Goal: Check status: Check status

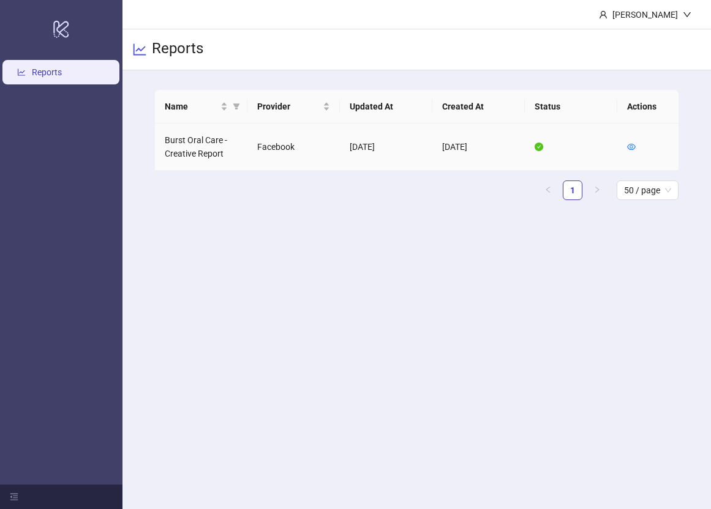
click at [185, 140] on td "Burst Oral Care - Creative Report" at bounding box center [201, 147] width 92 height 47
drag, startPoint x: 629, startPoint y: 146, endPoint x: 631, endPoint y: 110, distance: 35.6
click at [629, 145] on icon "eye" at bounding box center [631, 147] width 9 height 9
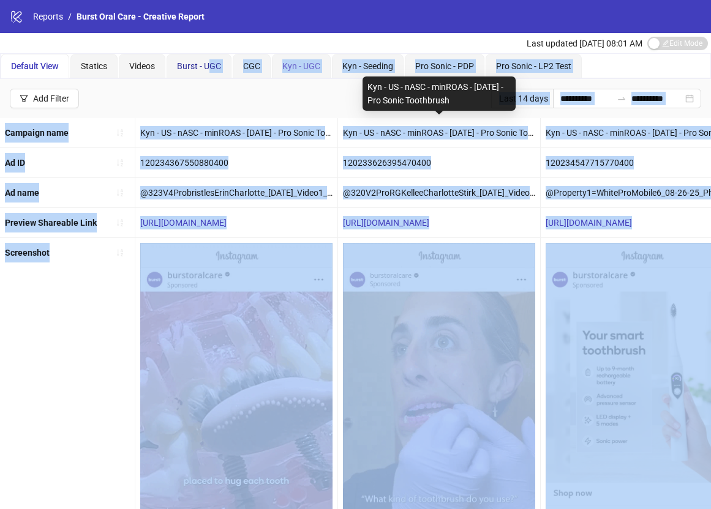
drag, startPoint x: 208, startPoint y: 72, endPoint x: 313, endPoint y: 74, distance: 105.9
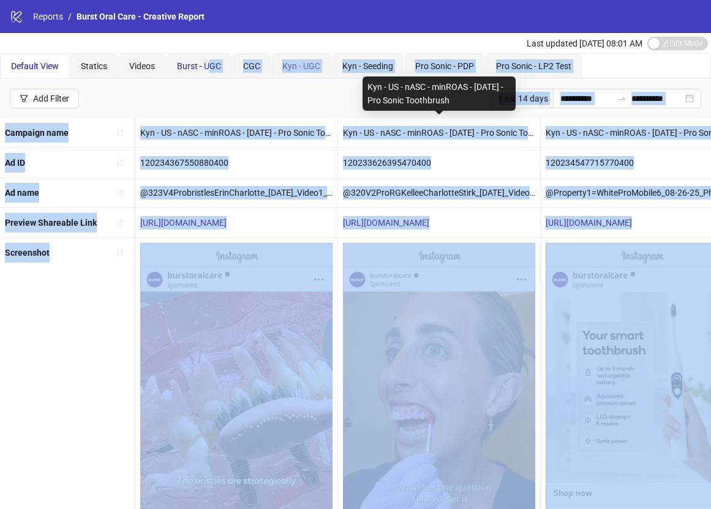
click at [377, 96] on body "**********" at bounding box center [355, 254] width 711 height 509
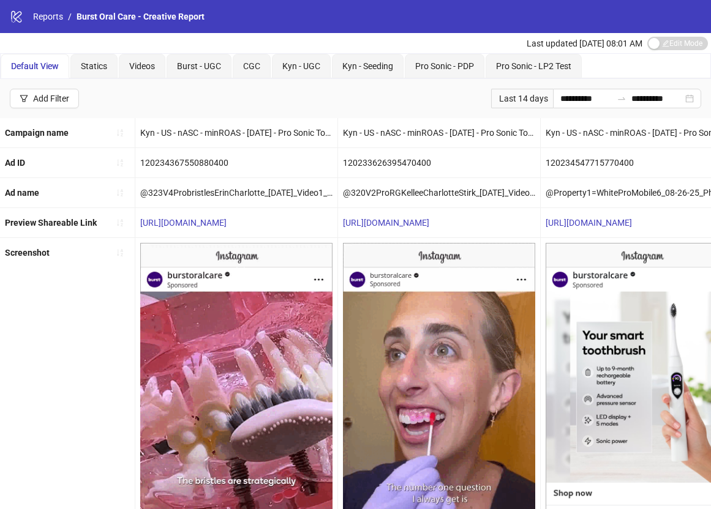
click at [356, 32] on div "logo/logo-mobile Reports / Burst Oral Care - Creative Report" at bounding box center [355, 16] width 711 height 33
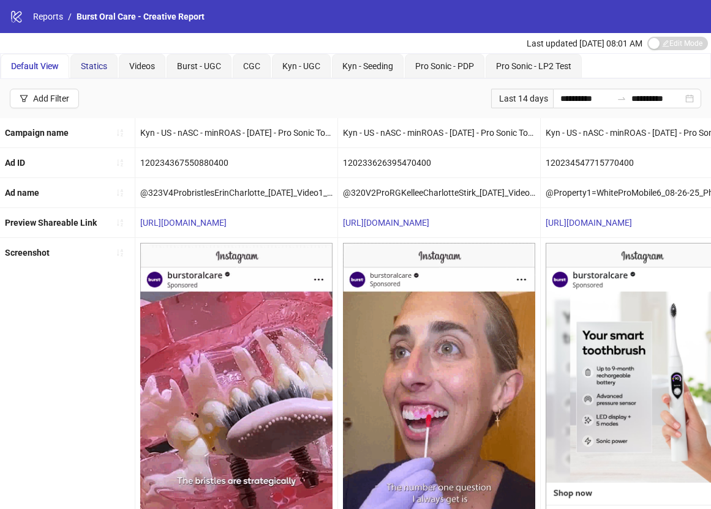
click at [100, 66] on span "Statics" at bounding box center [94, 66] width 26 height 10
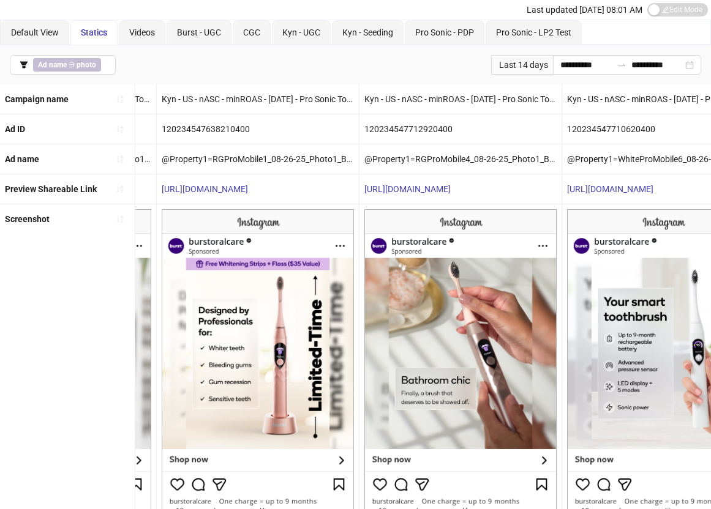
scroll to position [0, 1622]
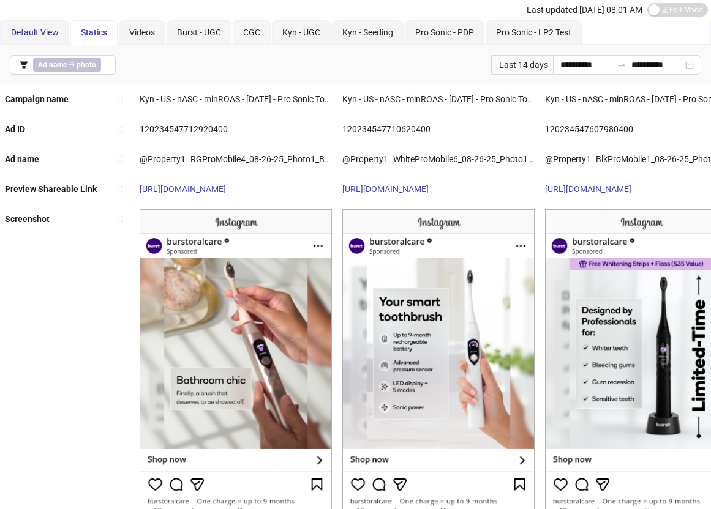
click at [25, 36] on span "Default View" at bounding box center [35, 33] width 48 height 10
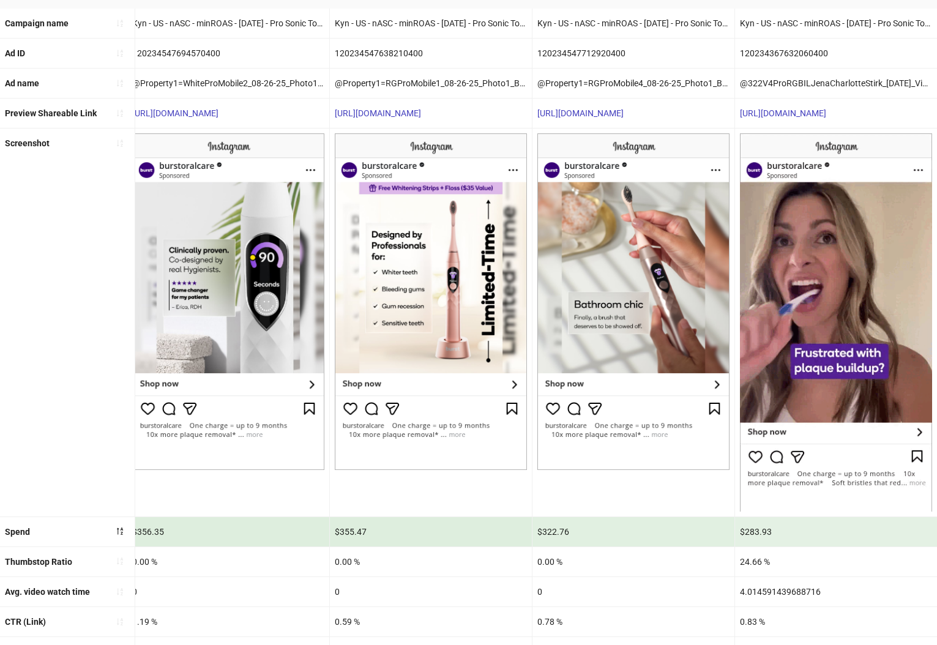
scroll to position [151, 0]
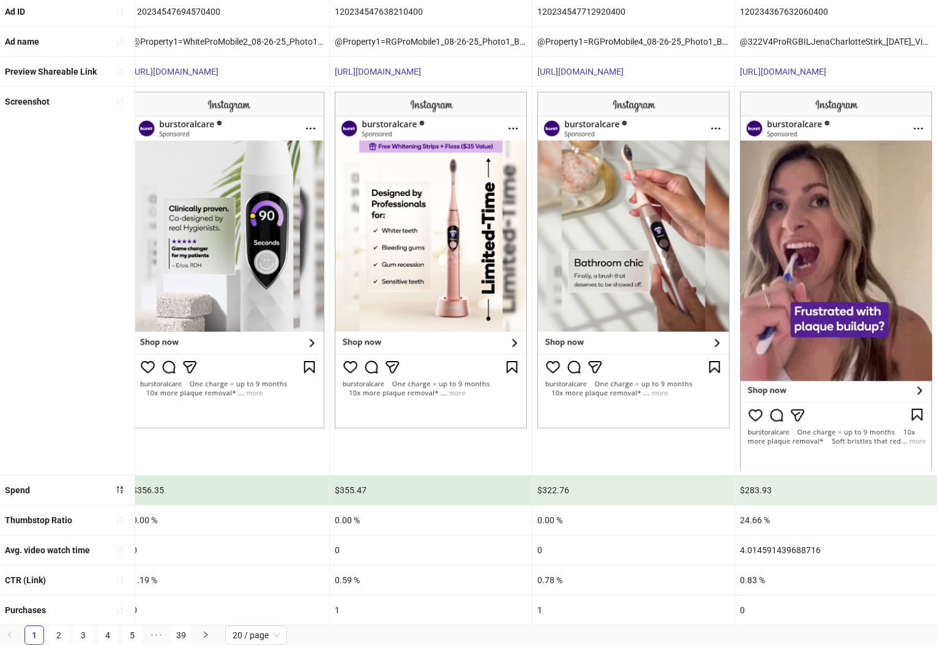
click at [59, 509] on link "2" at bounding box center [59, 635] width 18 height 18
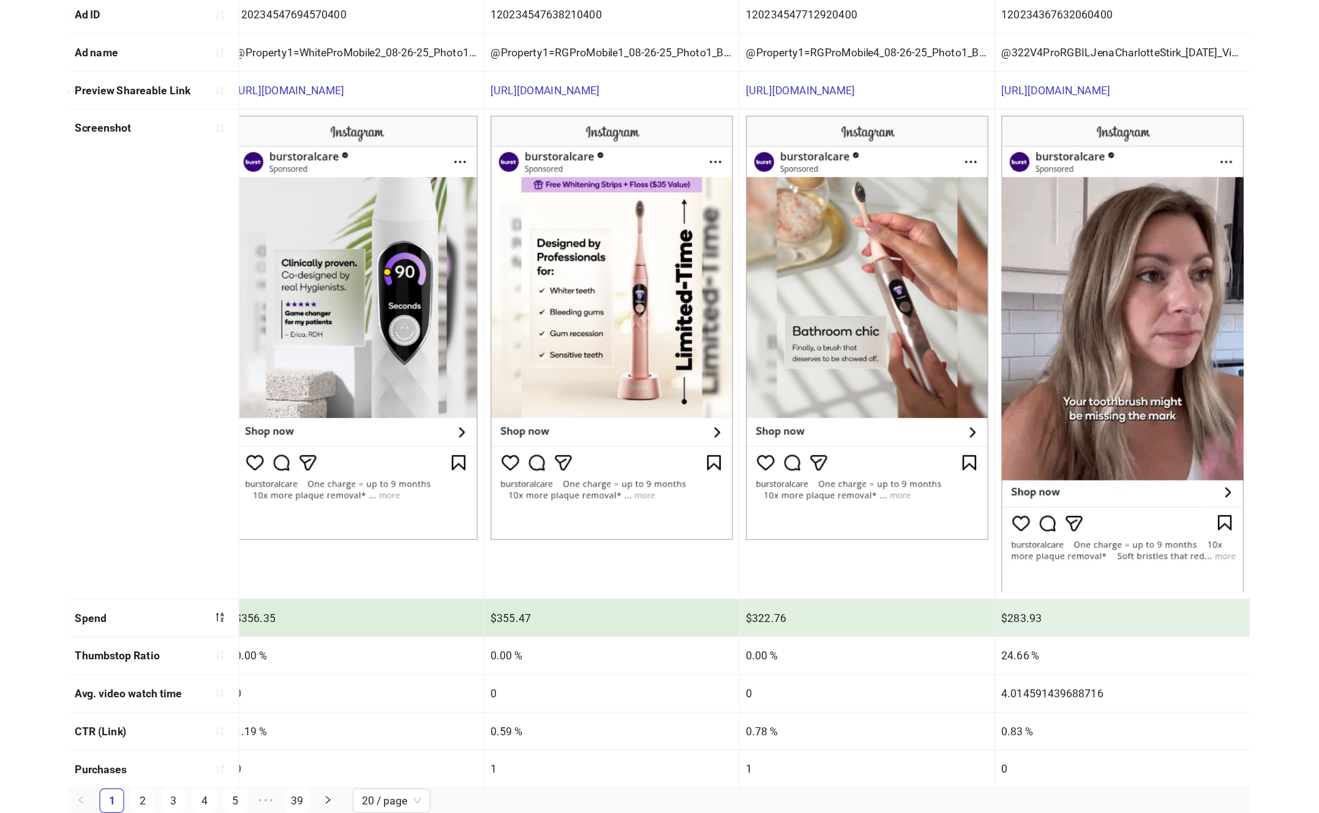
scroll to position [0, 0]
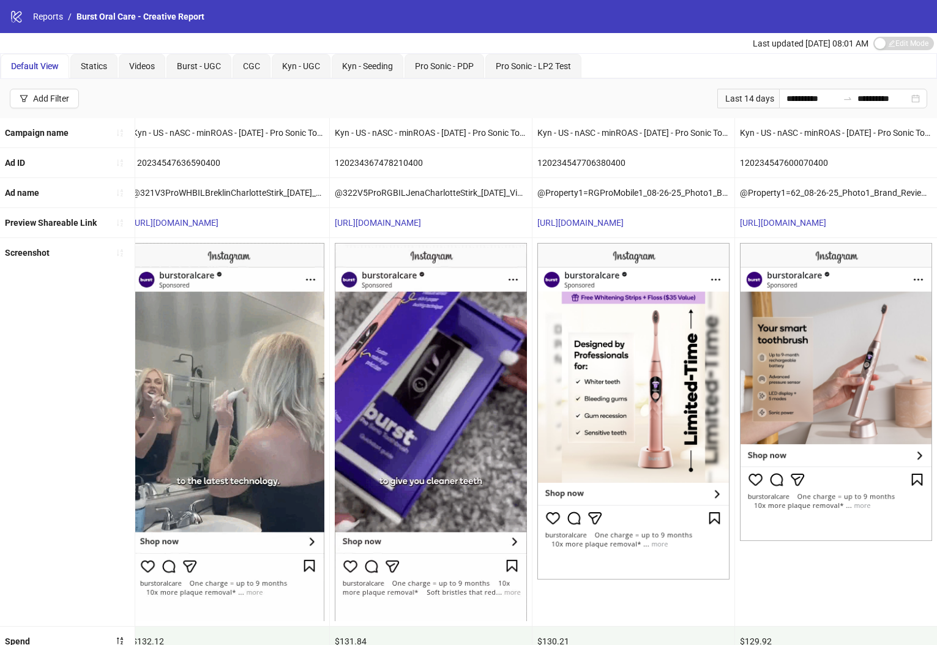
drag, startPoint x: 927, startPoint y: 640, endPoint x: 938, endPoint y: 650, distance: 15.2
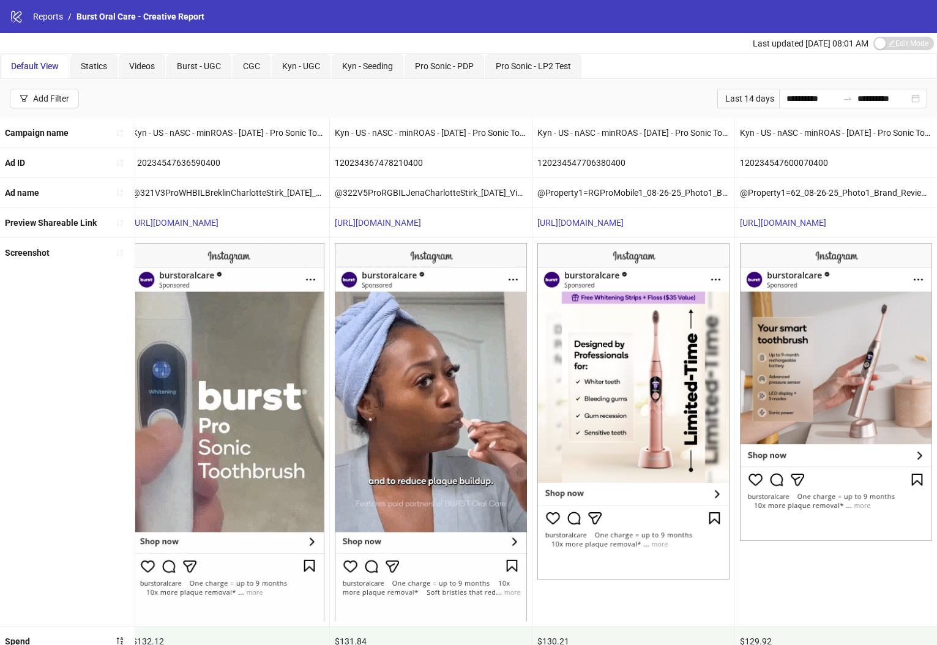
click at [710, 509] on html "**********" at bounding box center [468, 322] width 937 height 645
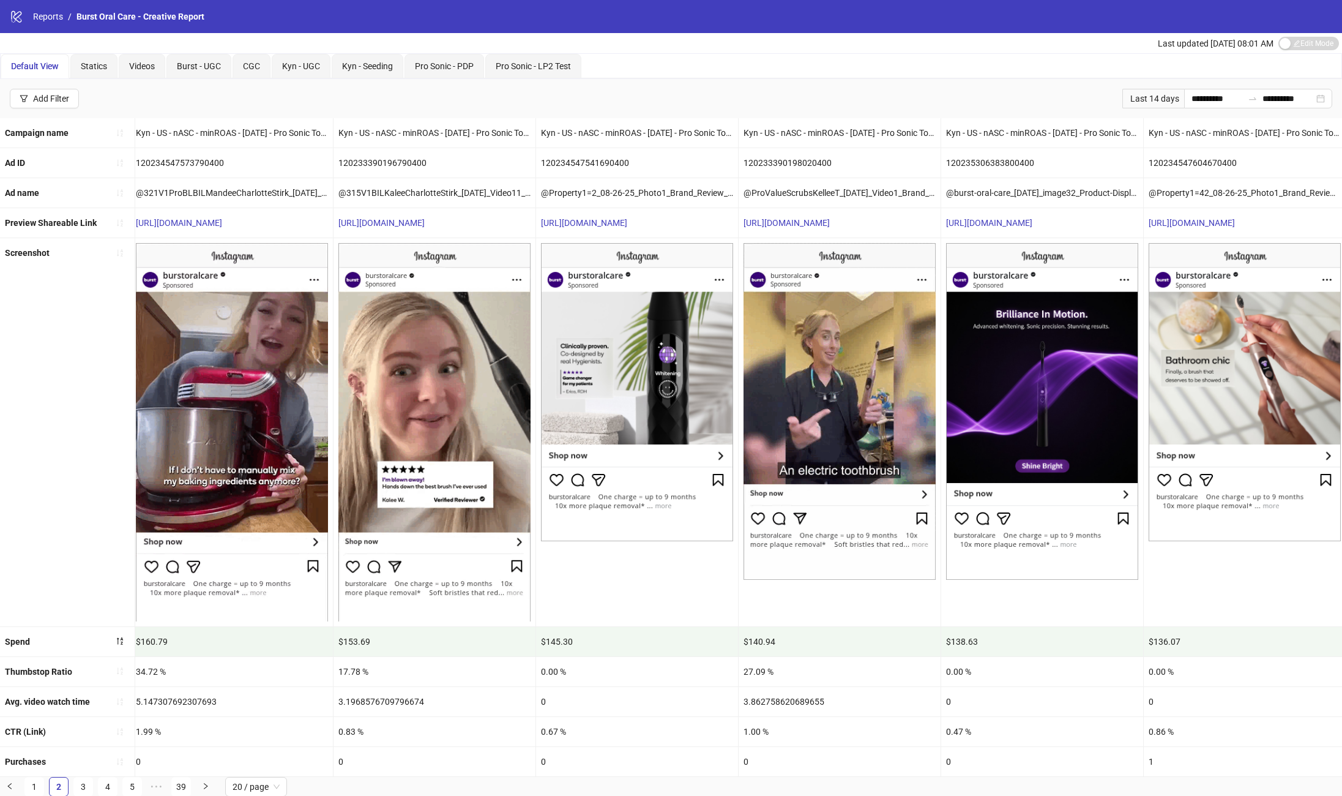
scroll to position [0, 1680]
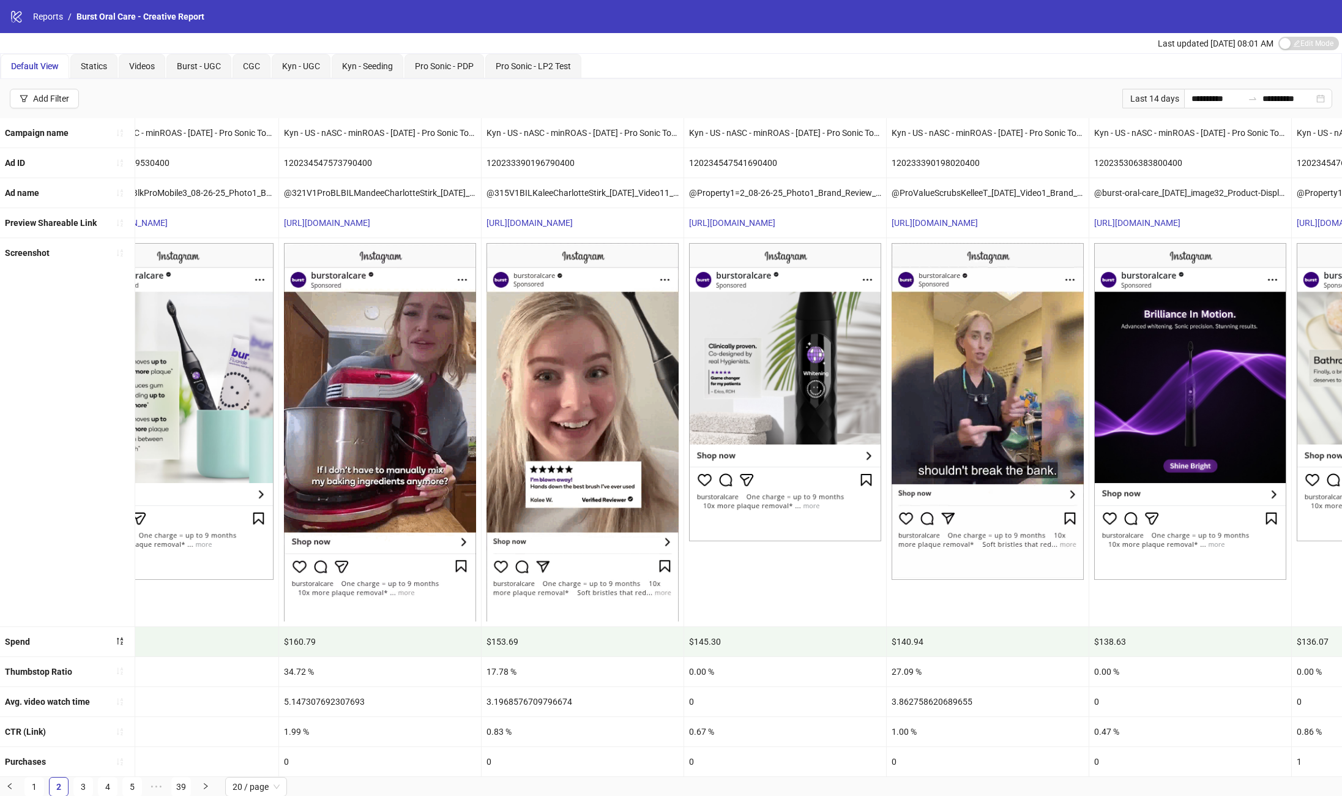
click at [710, 424] on img at bounding box center [1191, 411] width 192 height 337
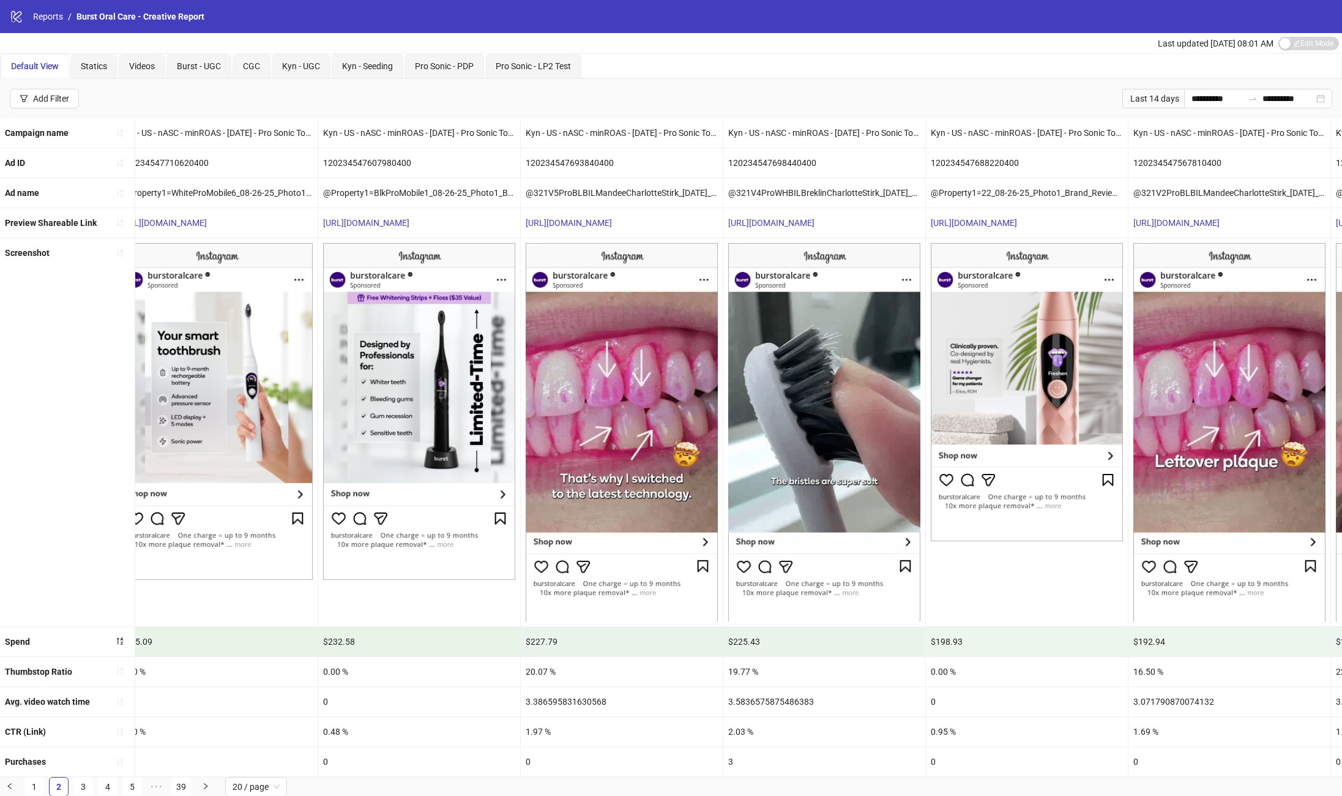
scroll to position [0, 21]
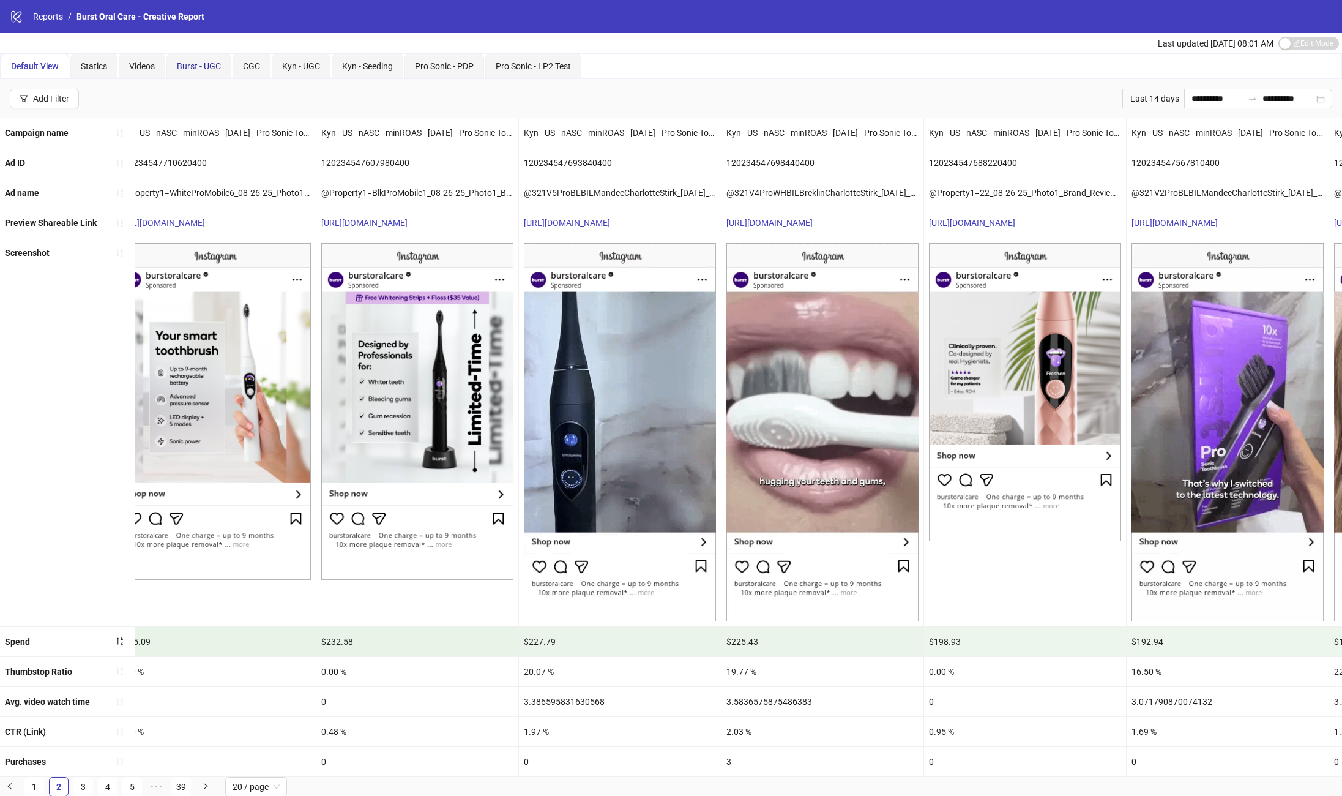
click at [208, 65] on span "Burst - UGC" at bounding box center [199, 66] width 44 height 10
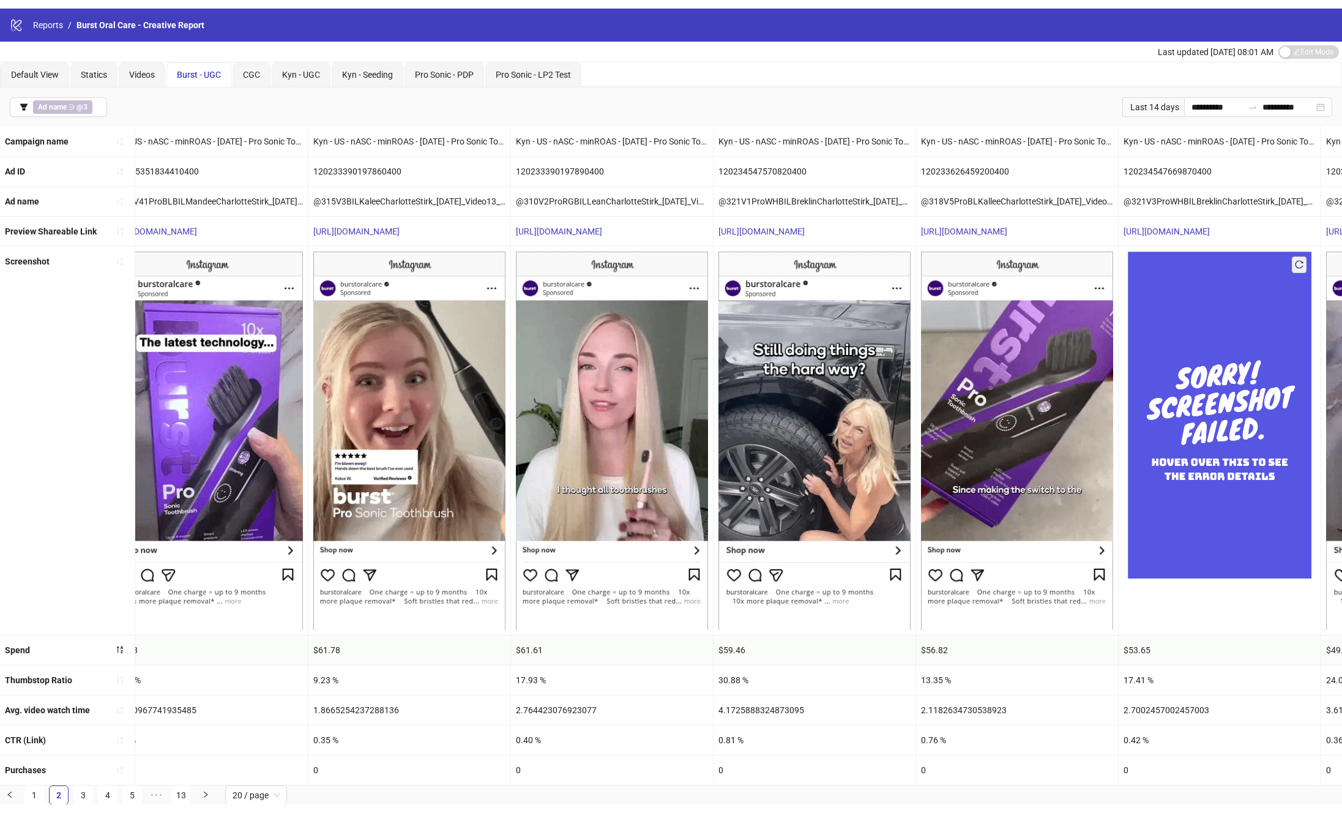
scroll to position [0, 0]
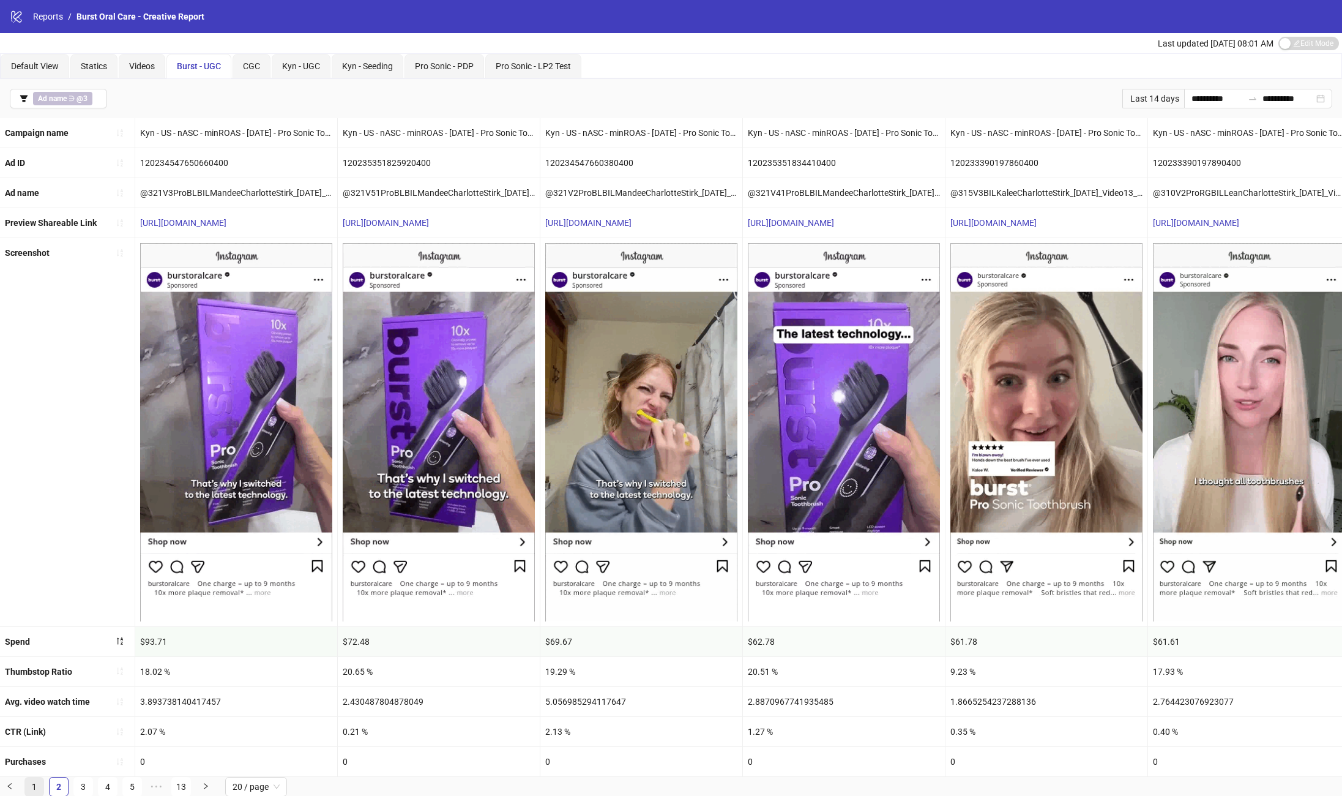
click at [34, 509] on link "1" at bounding box center [34, 786] width 18 height 18
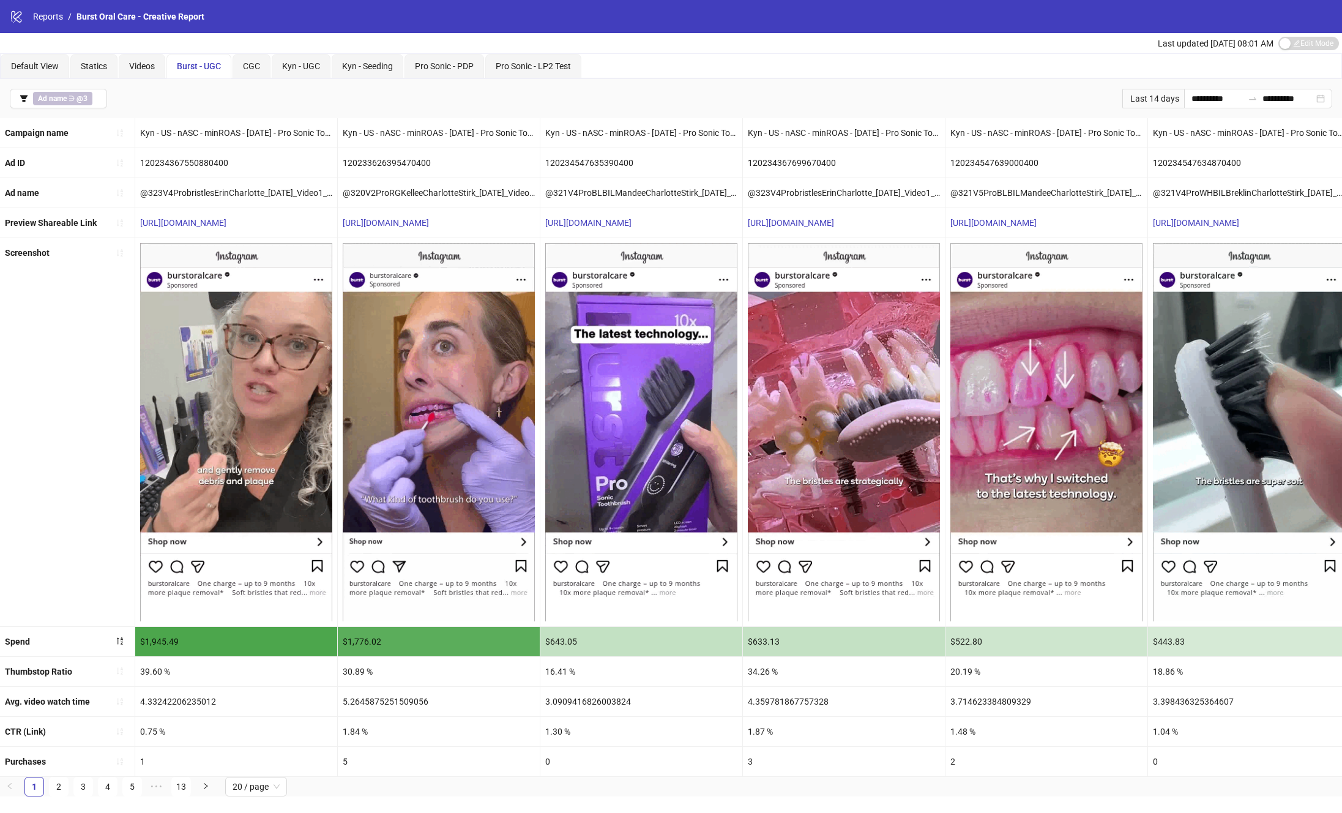
scroll to position [0, 68]
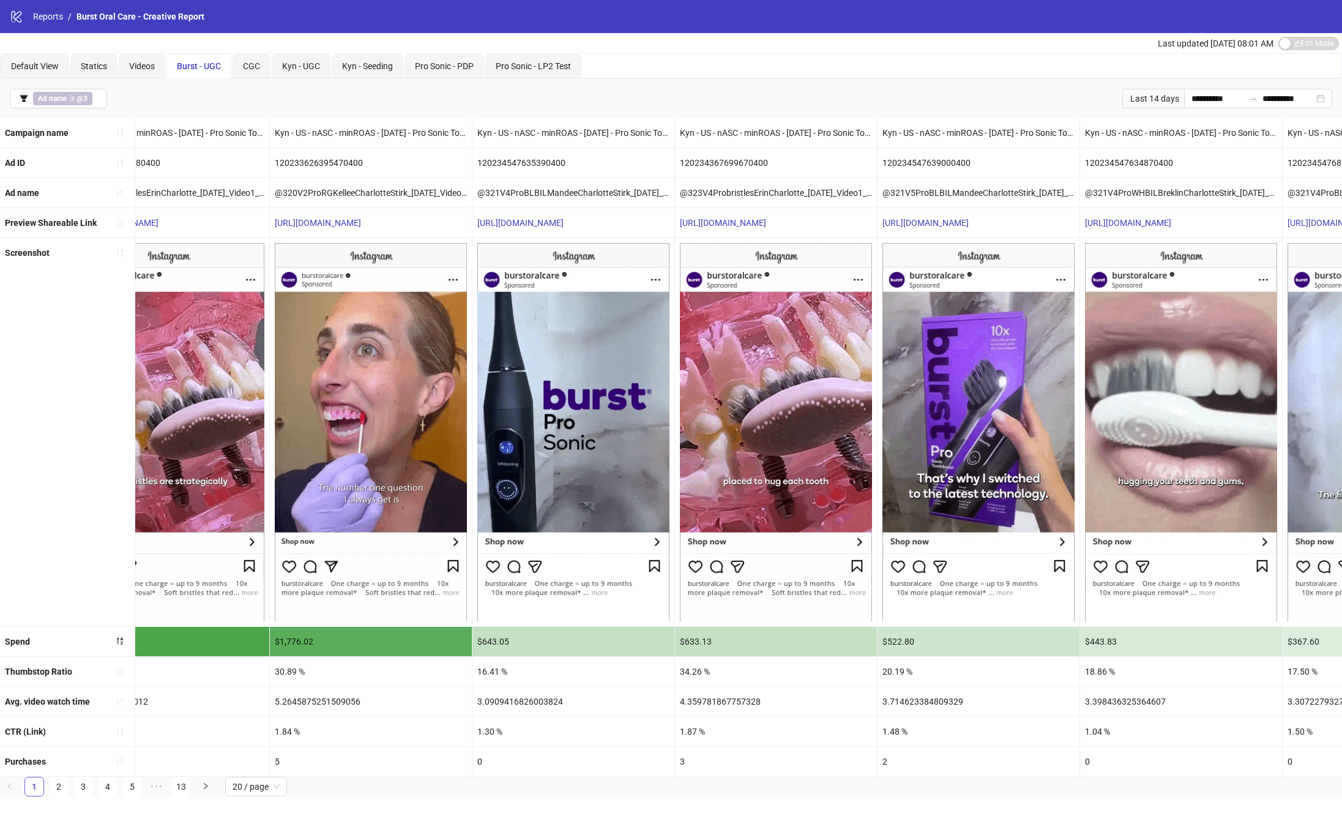
click at [32, 509] on link "1" at bounding box center [34, 786] width 18 height 18
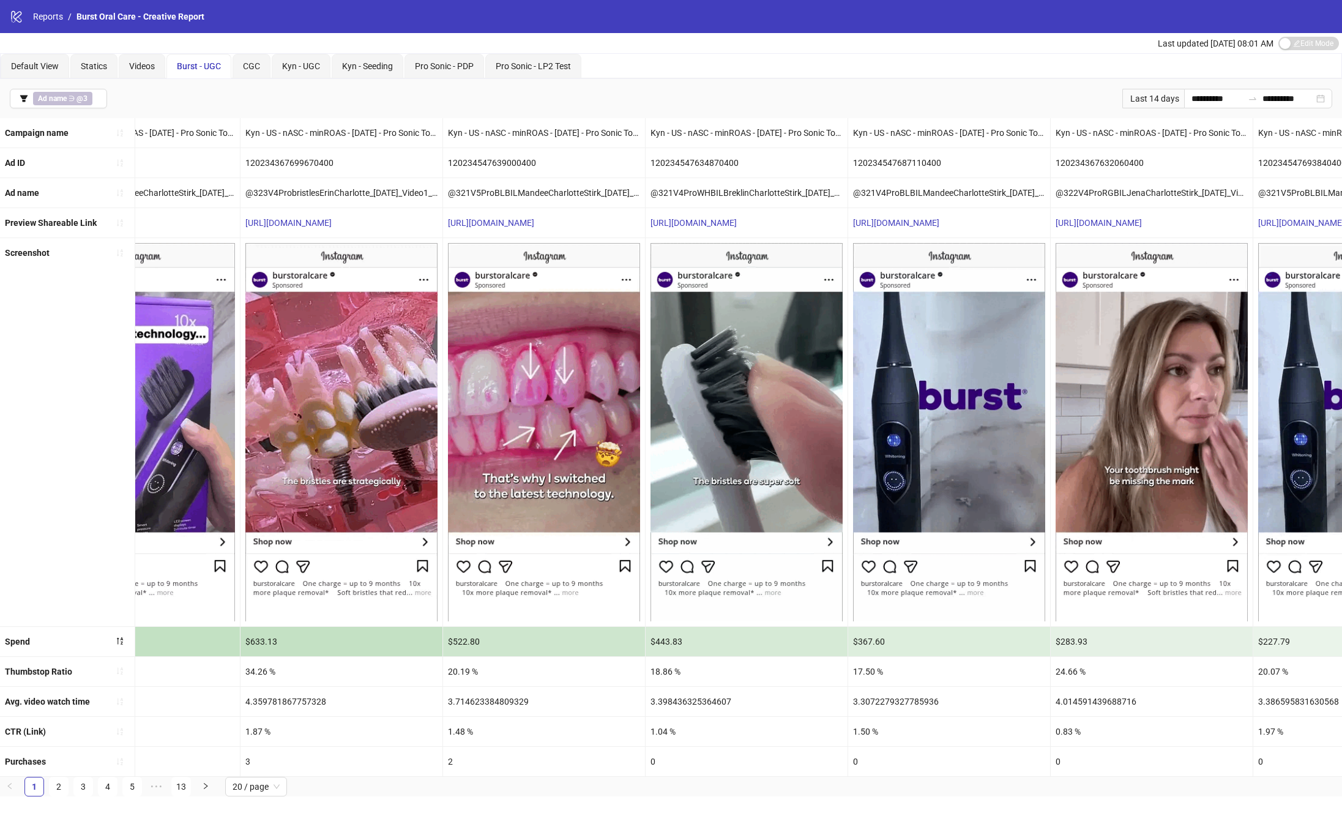
scroll to position [0, 0]
